Goal: Book appointment/travel/reservation

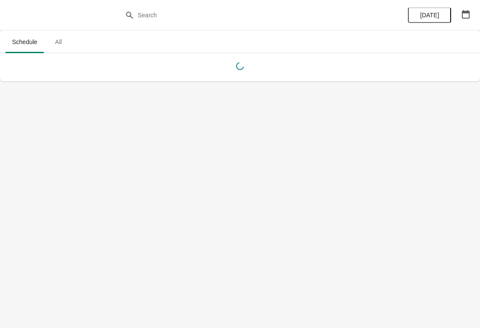
click at [465, 10] on icon "button" at bounding box center [466, 14] width 9 height 9
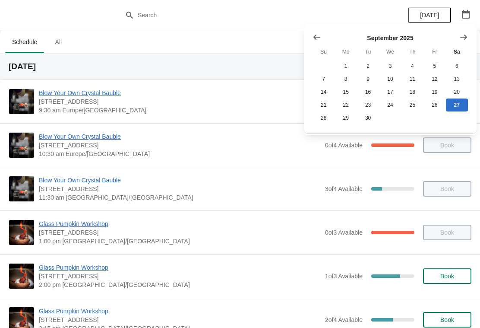
click at [465, 38] on icon "Show next month, October 2025" at bounding box center [464, 37] width 9 height 9
click at [371, 123] on button "28" at bounding box center [368, 117] width 22 height 13
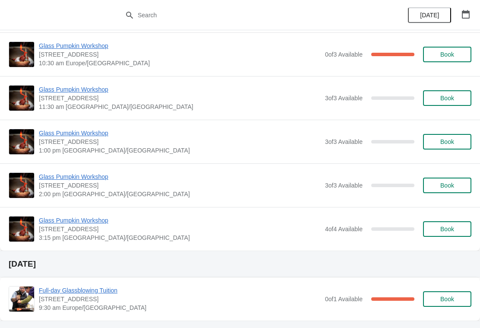
scroll to position [70, 0]
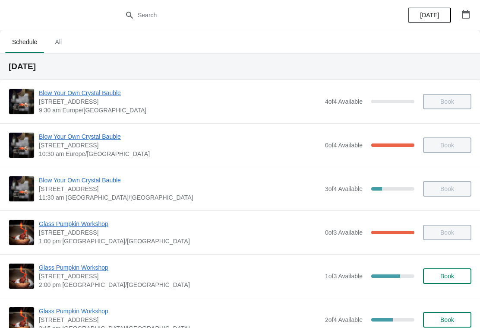
click at [467, 15] on icon "button" at bounding box center [466, 14] width 9 height 9
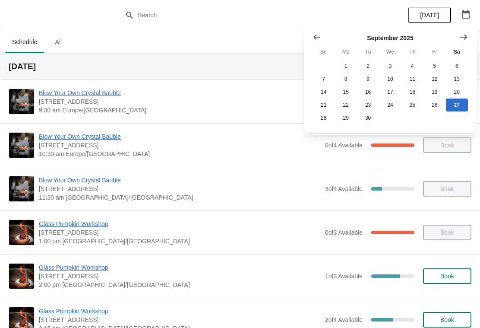
click at [466, 39] on icon "Show next month, October 2025" at bounding box center [464, 37] width 9 height 9
click at [374, 121] on button "28" at bounding box center [368, 117] width 22 height 13
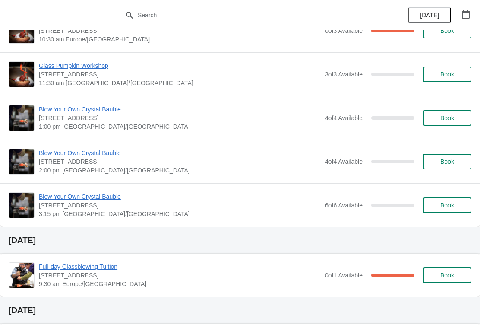
scroll to position [116, 0]
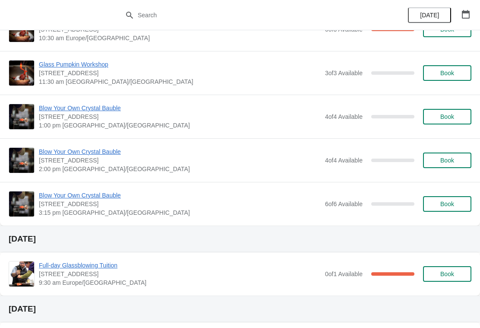
click at [451, 160] on span "Book" at bounding box center [448, 160] width 14 height 7
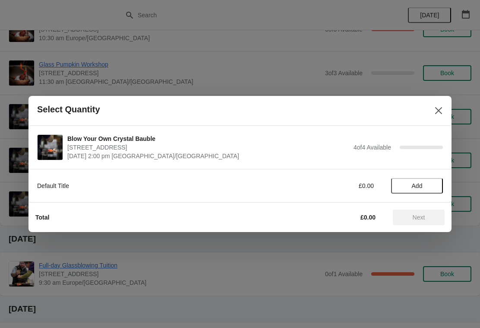
click at [428, 184] on span "Add" at bounding box center [417, 185] width 36 height 7
click at [434, 182] on icon at bounding box center [432, 185] width 9 height 9
click at [435, 183] on icon at bounding box center [432, 185] width 9 height 9
click at [420, 216] on span "Next" at bounding box center [419, 217] width 13 height 7
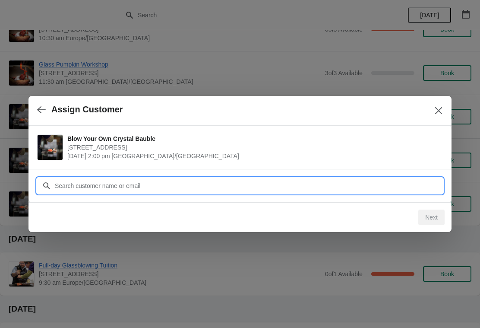
click at [337, 182] on input "Customer" at bounding box center [248, 186] width 389 height 16
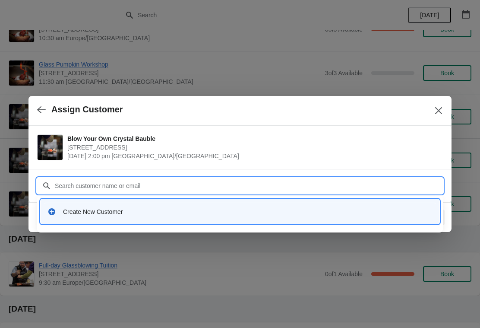
click at [101, 203] on div "Create New Customer" at bounding box center [240, 212] width 392 height 18
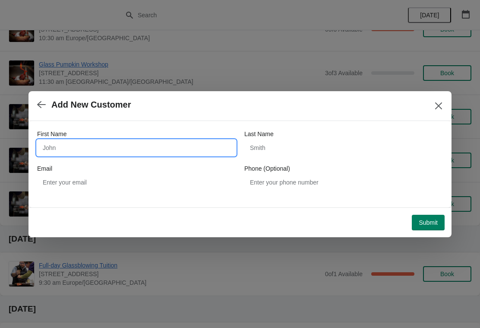
click at [136, 143] on input "First Name" at bounding box center [136, 148] width 199 height 16
type input "G"
type input "Julie-Ann"
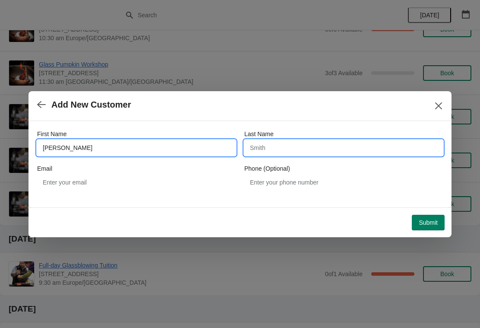
click at [295, 149] on input "Last Name" at bounding box center [343, 148] width 199 height 16
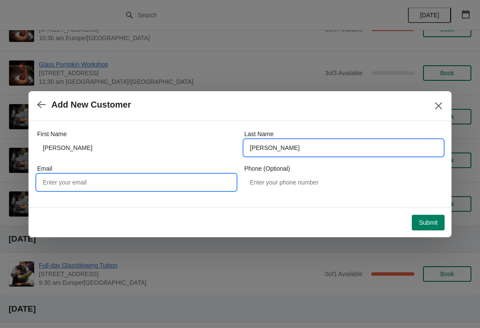
click at [173, 181] on input "Email" at bounding box center [136, 182] width 199 height 16
click at [261, 150] on input "McKeown" at bounding box center [343, 148] width 199 height 16
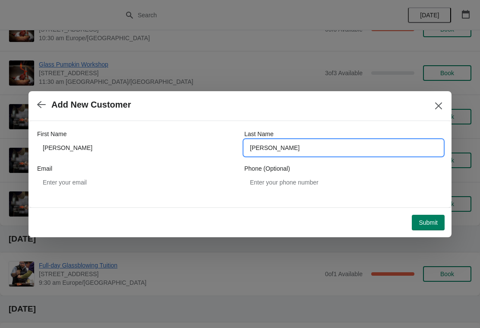
type input "McGeown"
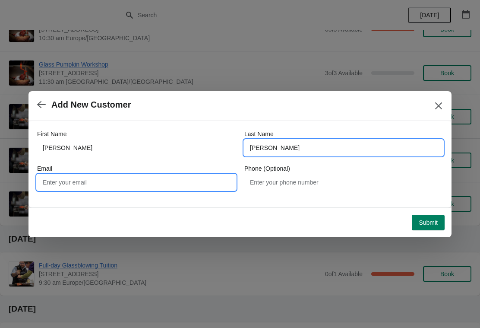
click at [123, 187] on input "Email" at bounding box center [136, 182] width 199 height 16
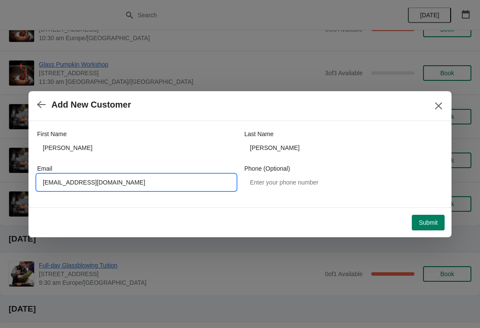
type input "mrsjaleitch@gmail.com"
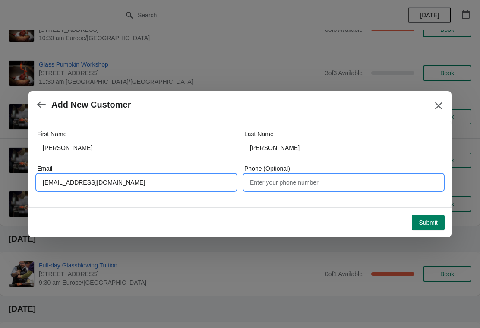
click at [318, 185] on input "Phone (Optional)" at bounding box center [343, 182] width 199 height 16
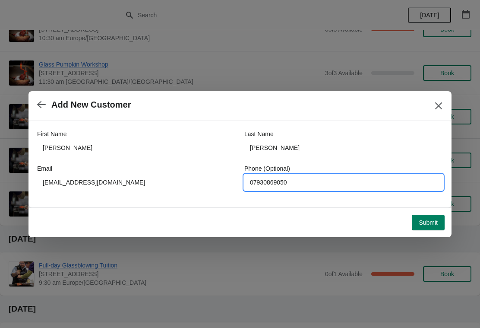
type input "07930869050"
click at [433, 223] on span "Submit" at bounding box center [428, 222] width 19 height 7
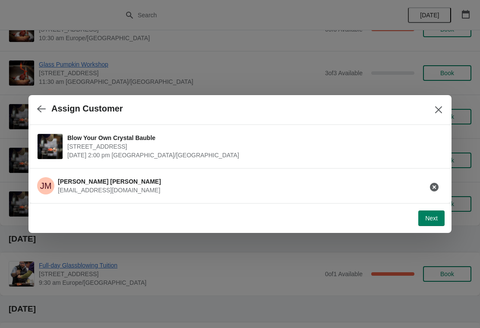
click at [432, 221] on span "Next" at bounding box center [431, 218] width 13 height 7
select select "Yes, I will collect"
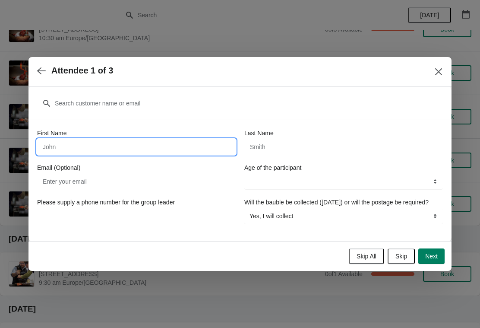
click at [169, 142] on input "First Name" at bounding box center [136, 147] width 199 height 16
type input "Julie-Ann"
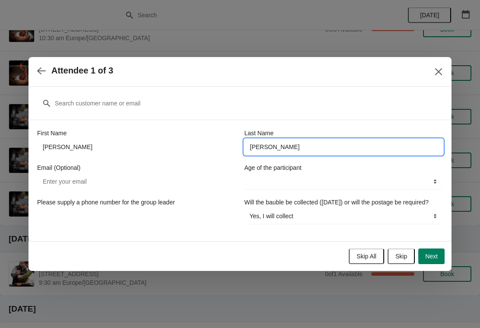
type input "McGeown"
click at [341, 176] on select "8-12 years 13-17 years 18 years and over" at bounding box center [343, 182] width 199 height 16
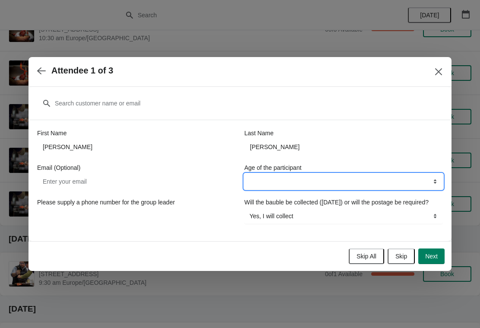
select select "18 years and over"
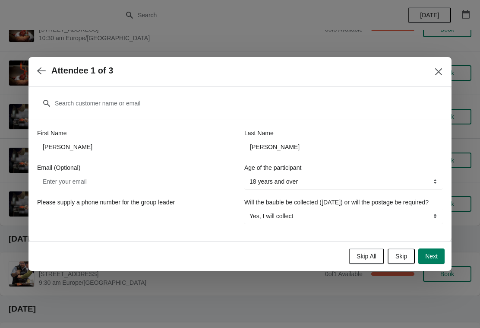
click at [433, 260] on span "Next" at bounding box center [431, 256] width 13 height 7
select select
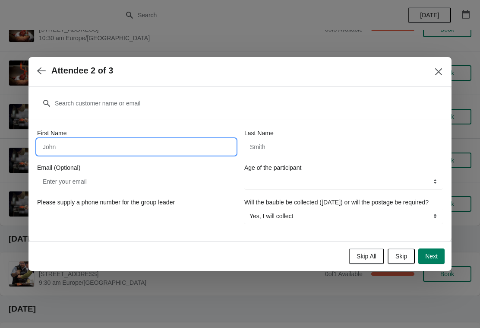
click at [167, 142] on input "First Name" at bounding box center [136, 147] width 199 height 16
type input "Andrew"
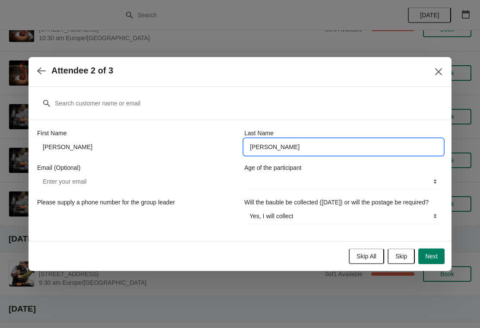
type input "Leitch"
click at [401, 178] on select "8-12 years 13-17 years 18 years and over" at bounding box center [343, 182] width 199 height 16
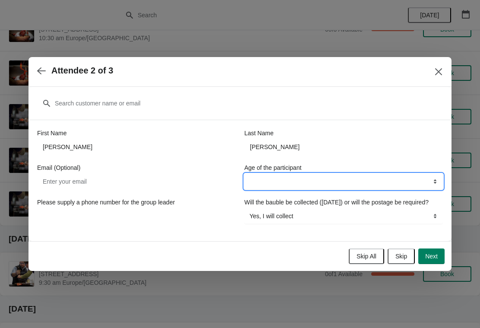
select select "18 years and over"
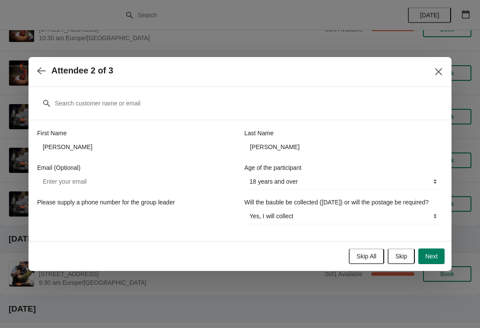
click at [434, 260] on span "Next" at bounding box center [431, 256] width 13 height 7
select select
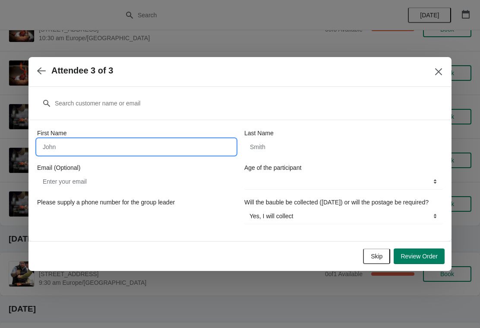
click at [195, 139] on input "First Name" at bounding box center [136, 147] width 199 height 16
type input "Freya"
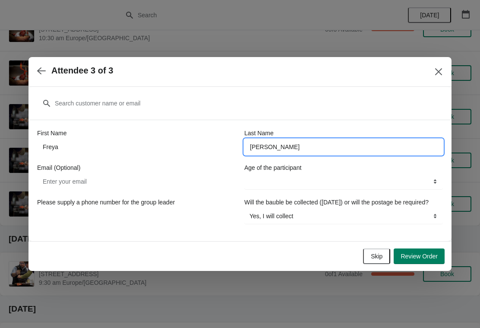
type input "Leitch"
click at [361, 174] on select "8-12 years 13-17 years 18 years and over" at bounding box center [343, 182] width 199 height 16
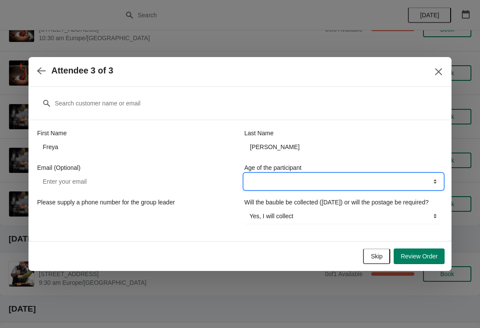
select select "8-12 years"
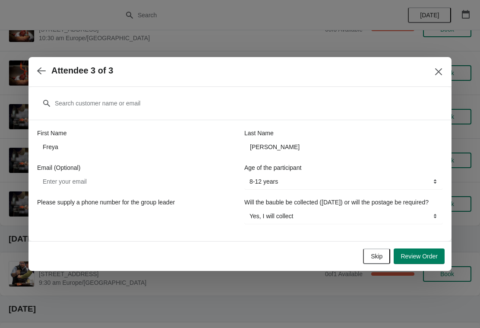
click at [428, 256] on button "Review Order" at bounding box center [419, 256] width 51 height 16
